Goal: Information Seeking & Learning: Learn about a topic

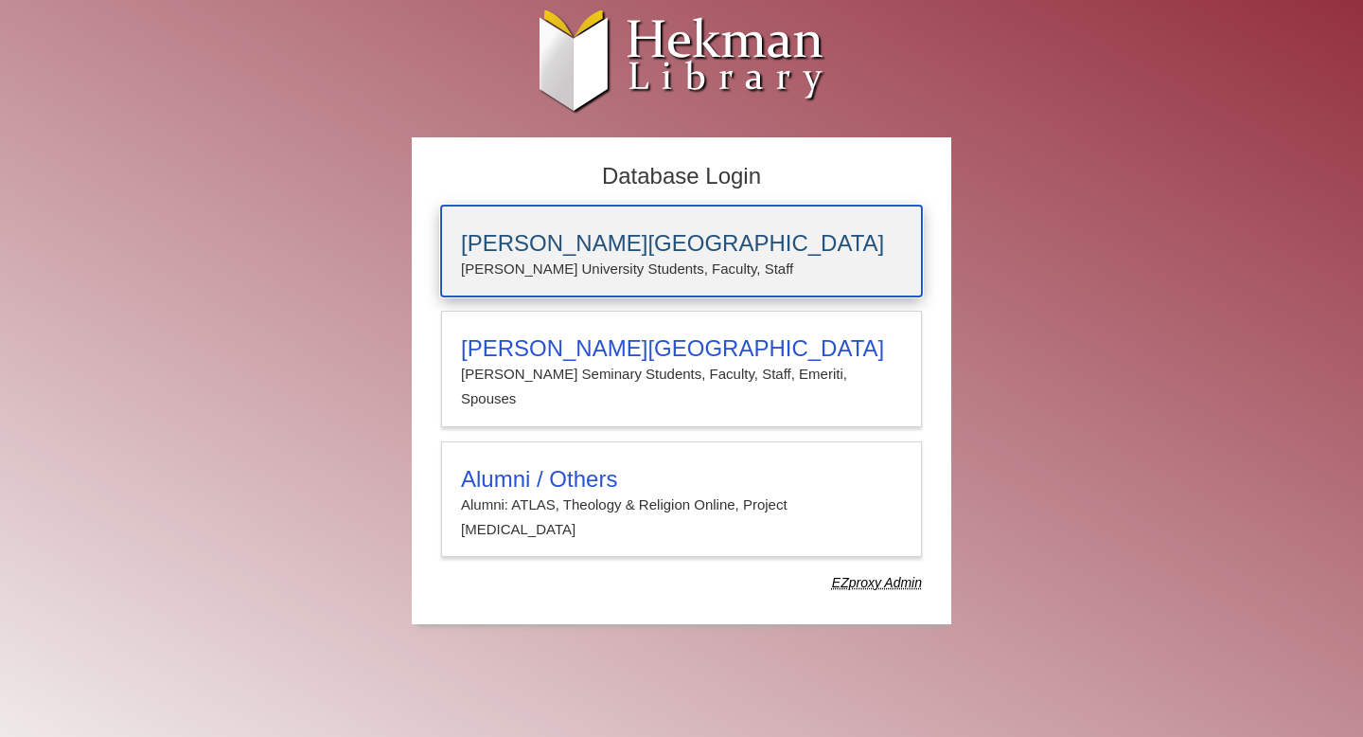
click at [662, 245] on h3 "[PERSON_NAME][GEOGRAPHIC_DATA]" at bounding box center [681, 243] width 441 height 27
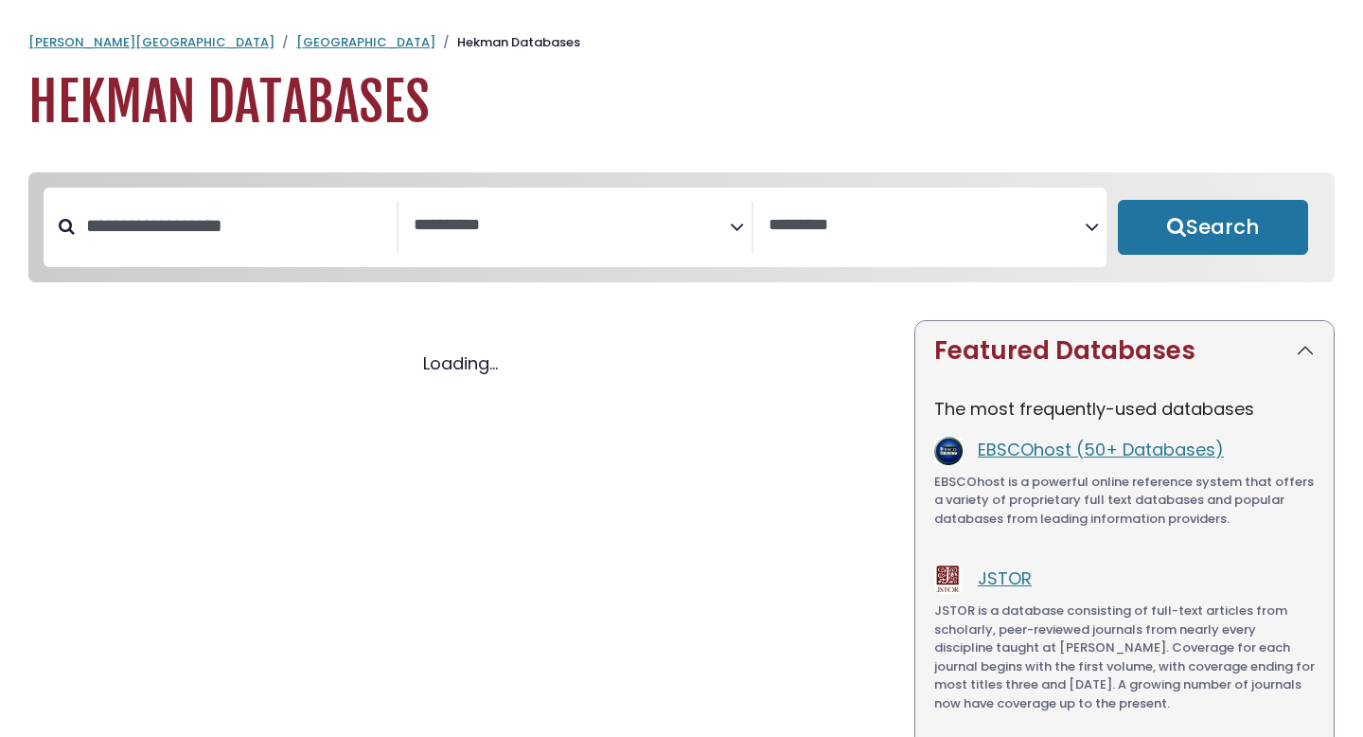
select select "Database Subject Filter"
select select "Database Vendors Filter"
select select "Database Subject Filter"
select select "Database Vendors Filter"
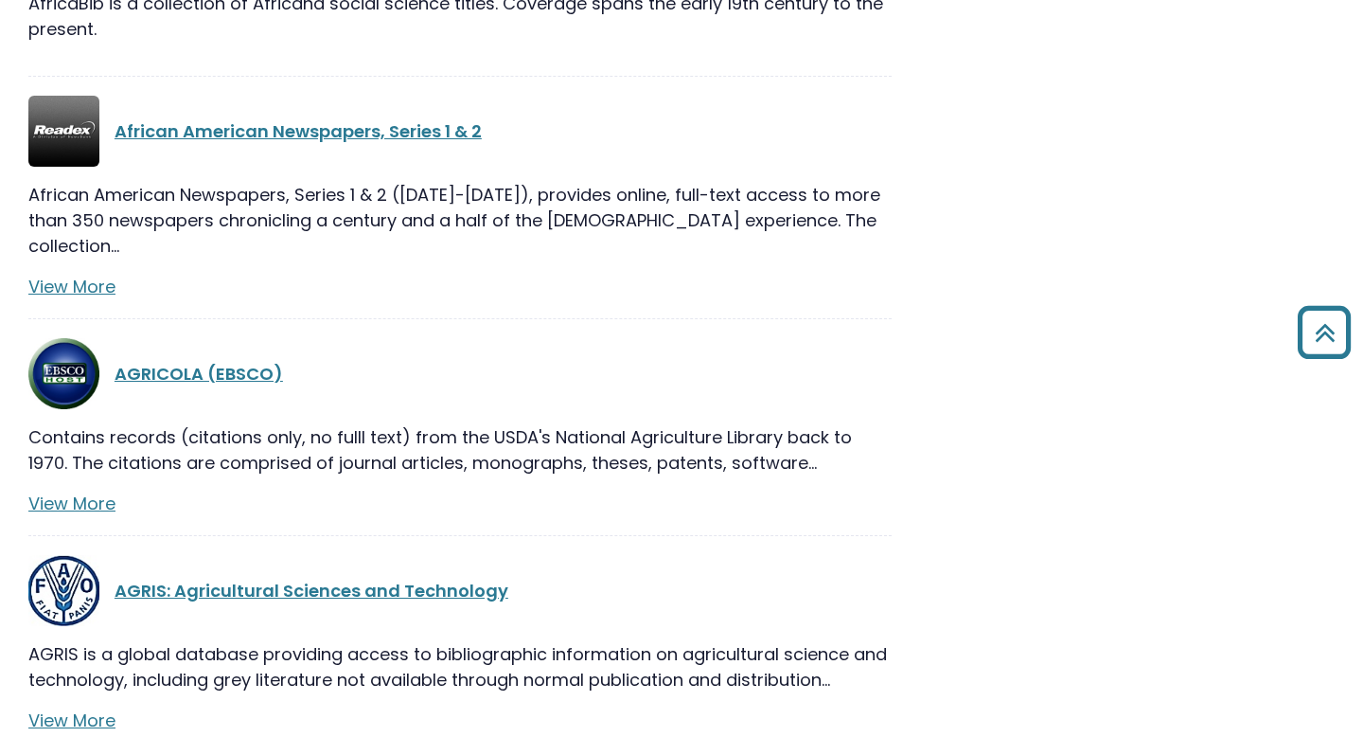
scroll to position [1387, 0]
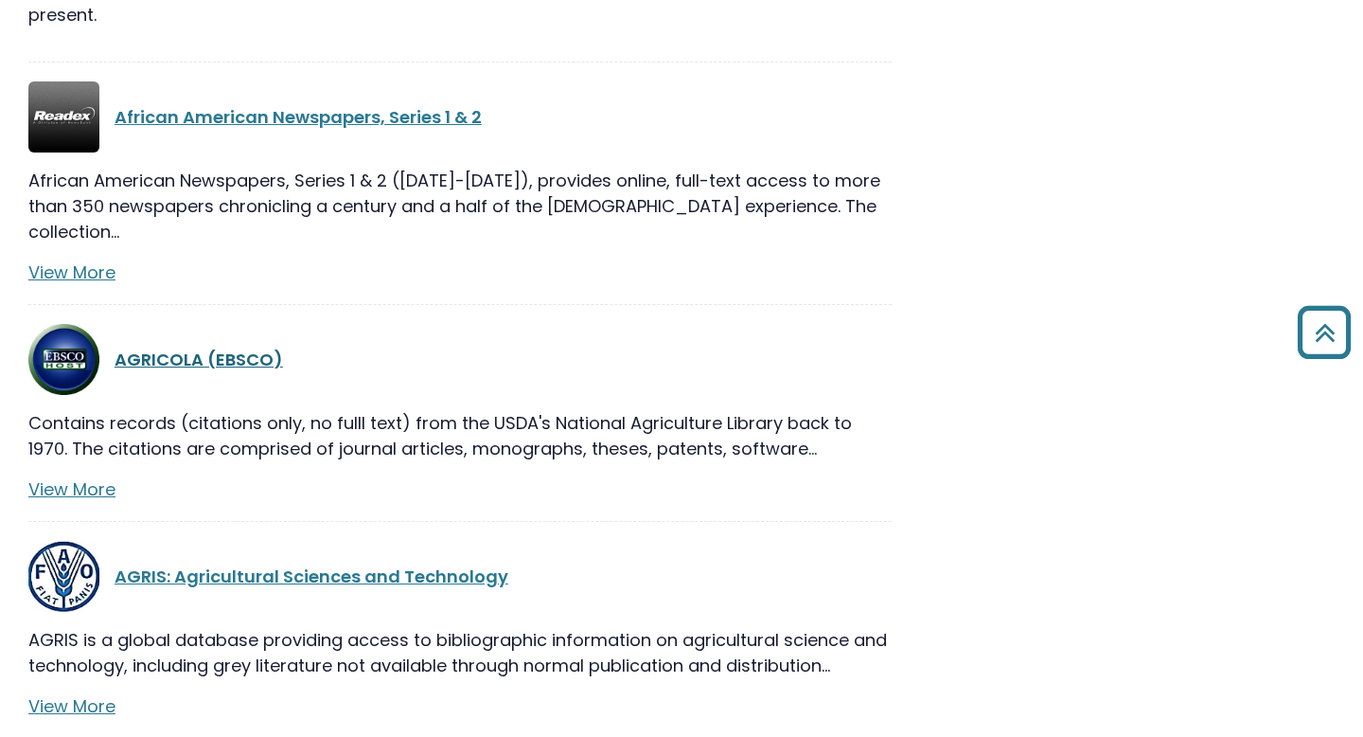
click at [235, 347] on link "AGRICOLA (EBSCO)" at bounding box center [199, 359] width 169 height 24
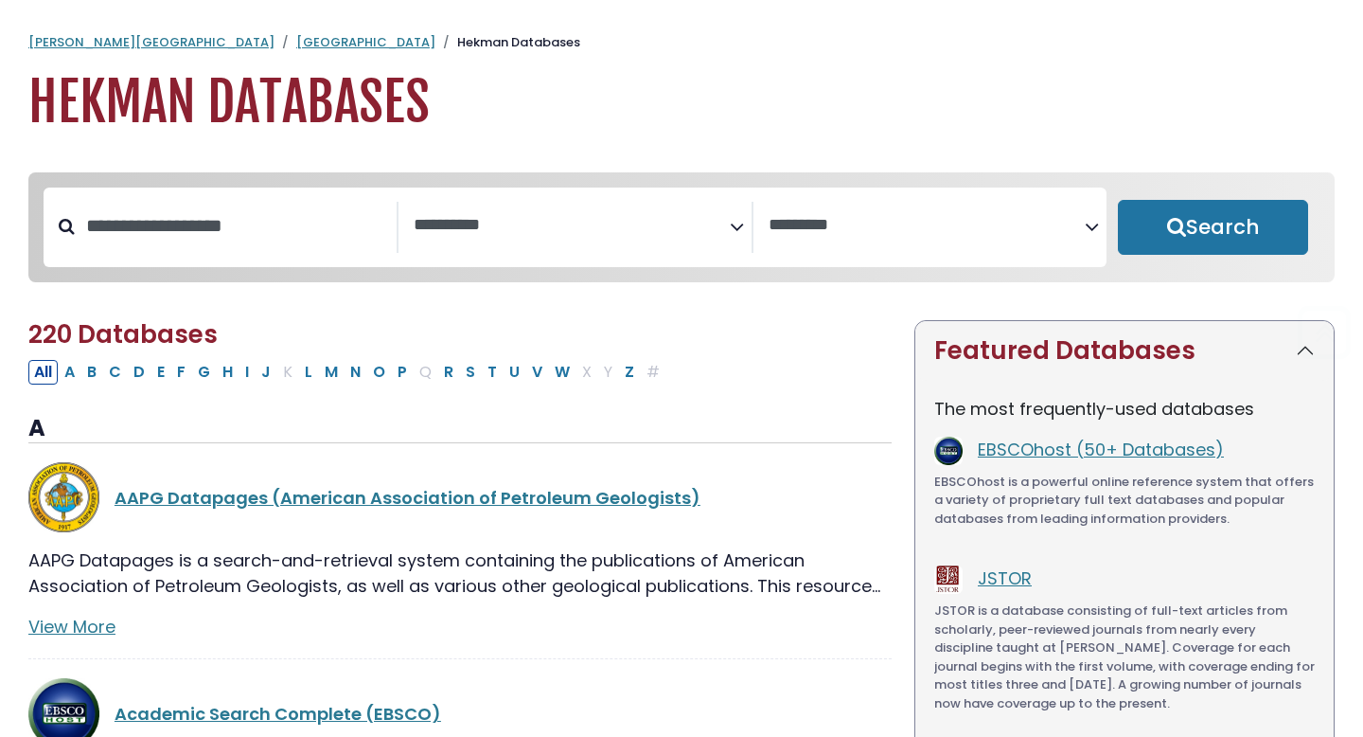
select select "Database Subject Filter"
select select "Database Vendors Filter"
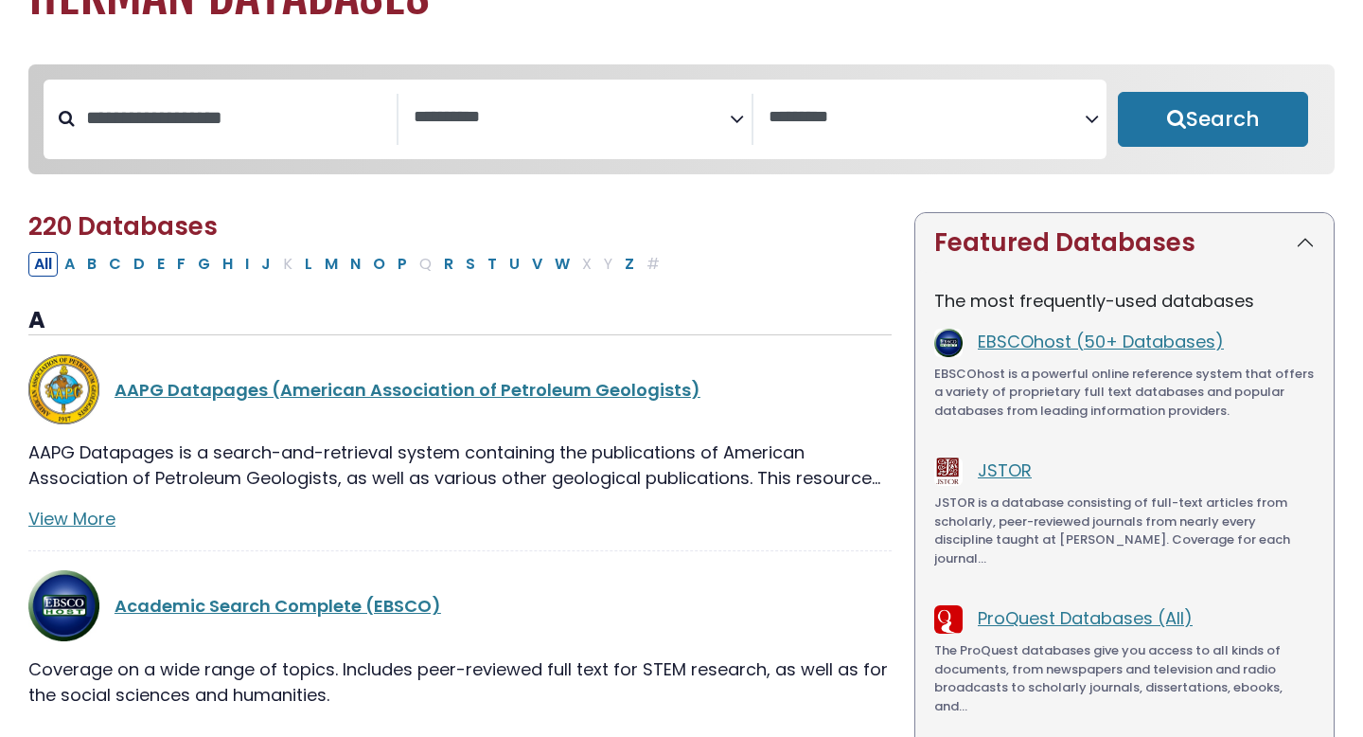
scroll to position [129, 0]
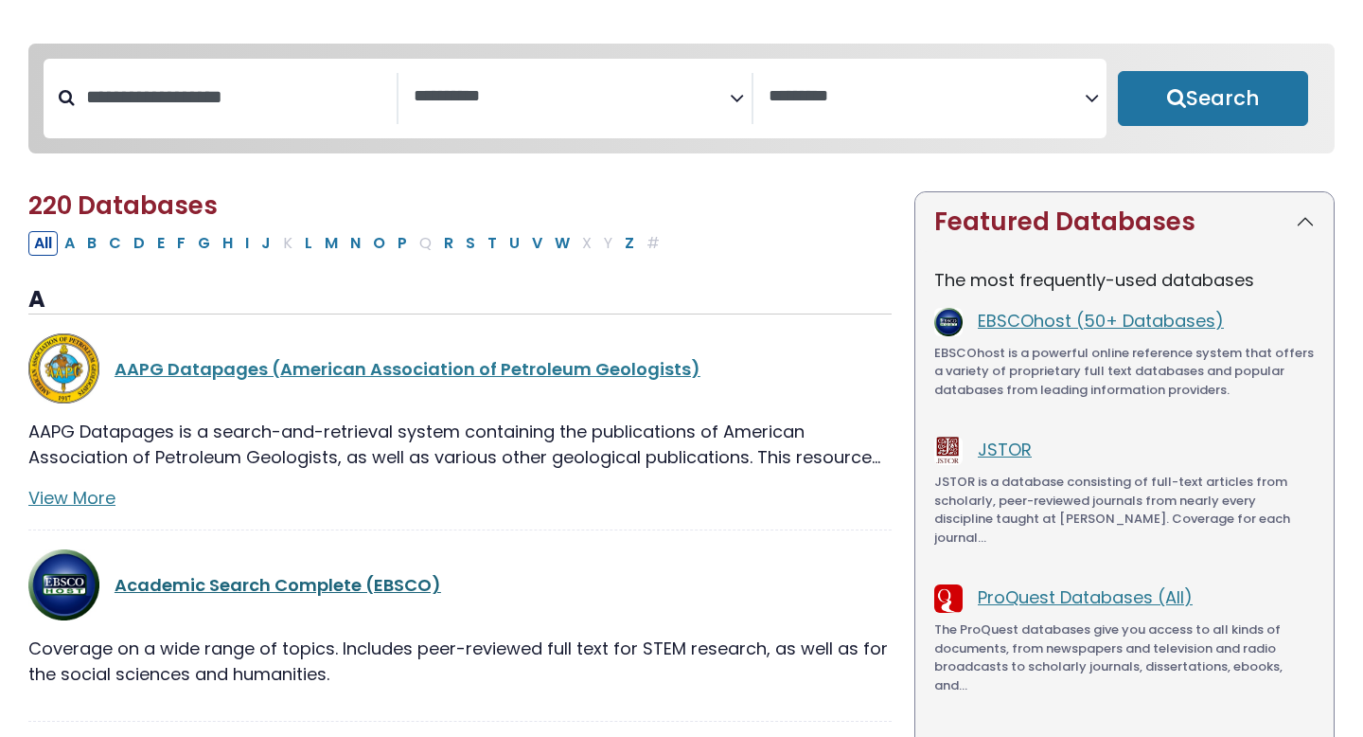
click at [385, 587] on link "Academic Search Complete (EBSCO)" at bounding box center [278, 585] width 327 height 24
click at [321, 581] on link "Academic Search Complete (EBSCO)" at bounding box center [278, 585] width 327 height 24
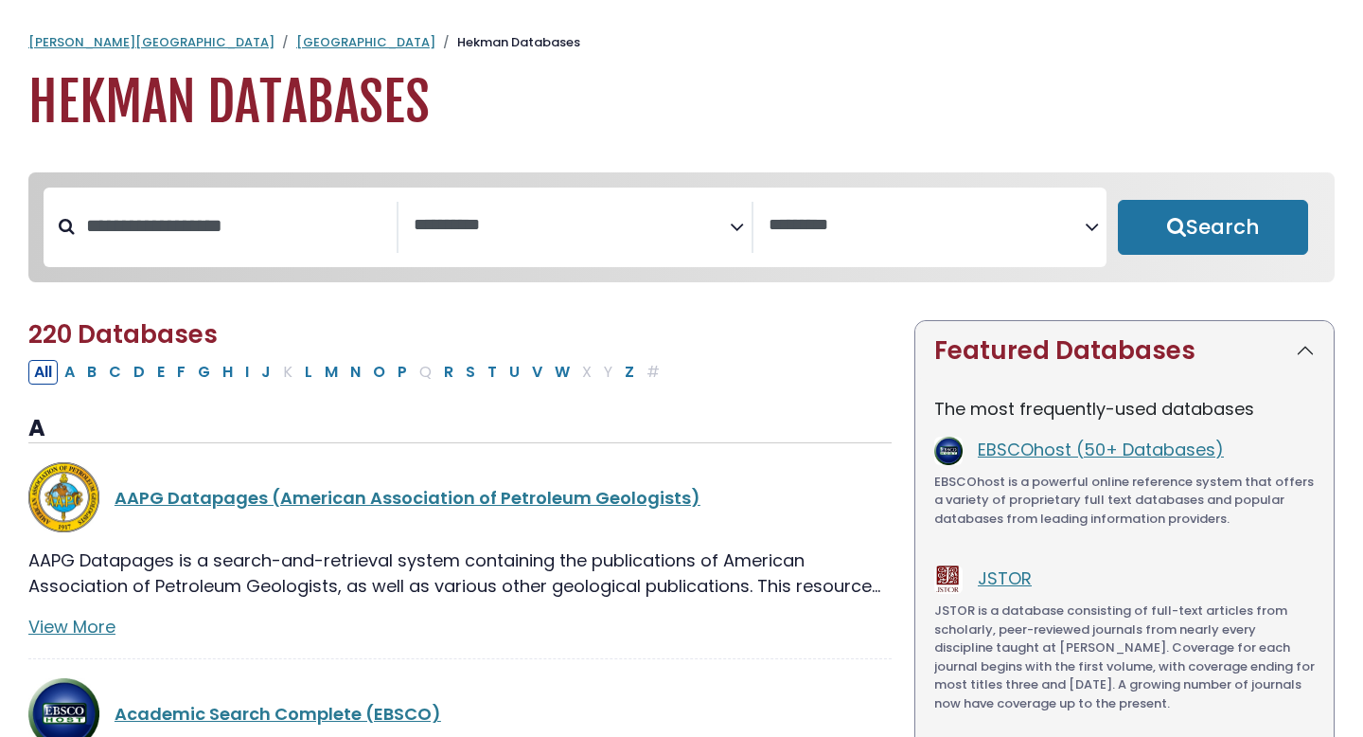
select select "Database Subject Filter"
select select "Database Vendors Filter"
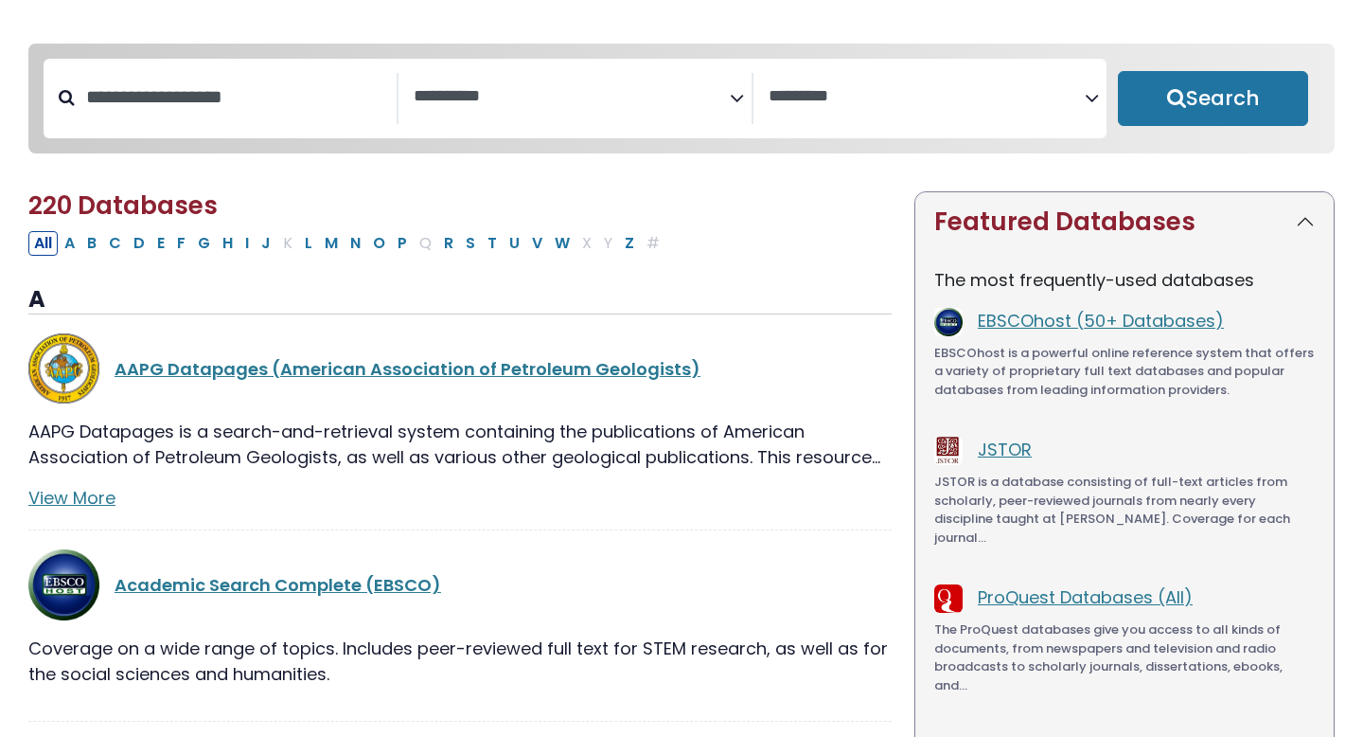
scroll to position [287, 0]
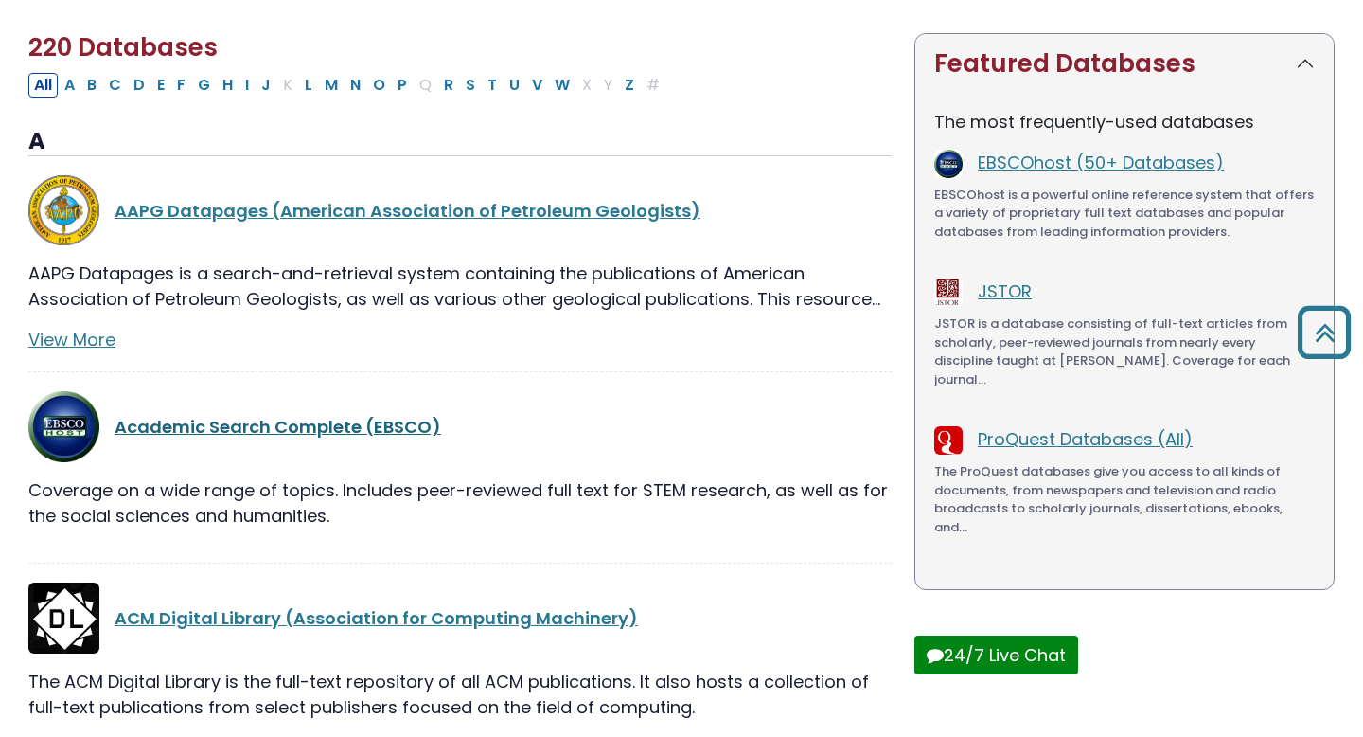
click at [383, 438] on link "Academic Search Complete (EBSCO)" at bounding box center [278, 427] width 327 height 24
click at [323, 429] on link "Academic Search Complete (EBSCO)" at bounding box center [278, 427] width 327 height 24
